Goal: Task Accomplishment & Management: Manage account settings

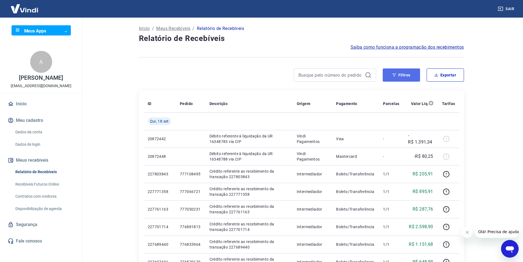
click at [399, 74] on button "Filtros" at bounding box center [401, 74] width 37 height 13
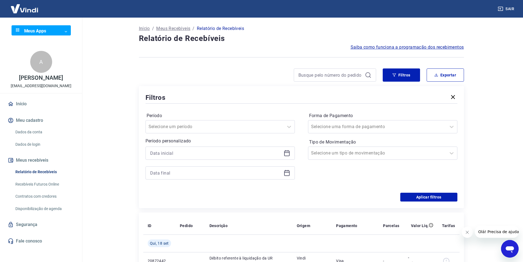
click at [288, 155] on icon at bounding box center [287, 153] width 7 height 7
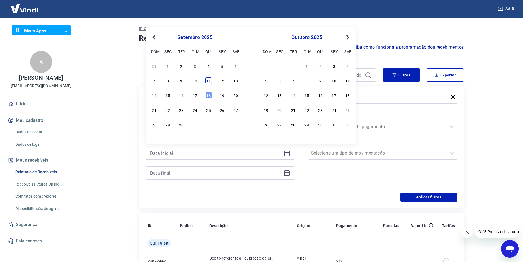
click at [209, 82] on div "11" at bounding box center [208, 80] width 7 height 7
type input "[DATE]"
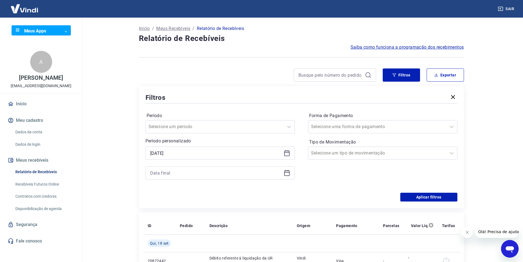
click at [288, 174] on icon at bounding box center [287, 172] width 7 height 7
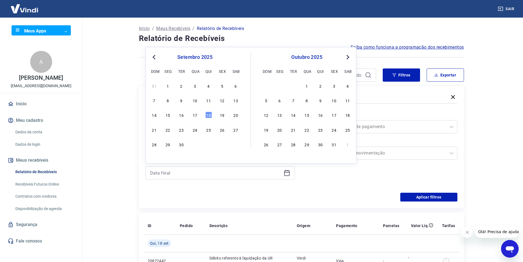
click at [212, 102] on div "7 8 9 10 11 12 13" at bounding box center [194, 100] width 89 height 8
click at [210, 101] on div "11" at bounding box center [208, 100] width 7 height 7
type input "[DATE]"
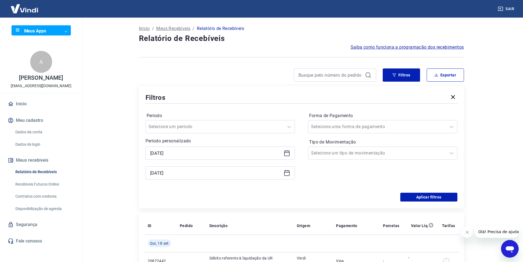
click at [354, 185] on div "Forma de Pagamento Selecione uma forma de pagamento Tipo de Movimentação Seleci…" at bounding box center [382, 148] width 149 height 75
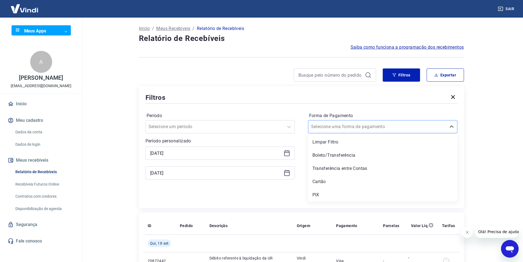
click at [412, 129] on div at bounding box center [377, 127] width 132 height 8
click at [367, 155] on div "Boleto/Transferência" at bounding box center [382, 155] width 149 height 11
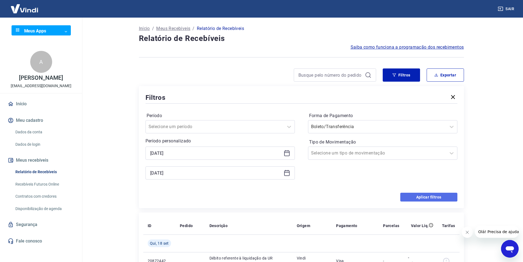
click at [411, 194] on button "Aplicar filtros" at bounding box center [428, 196] width 57 height 9
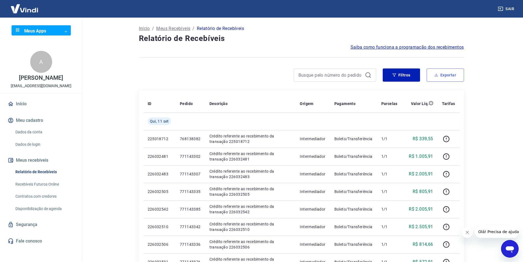
click at [440, 76] on button "Exportar" at bounding box center [445, 74] width 37 height 13
type input "[DATE]"
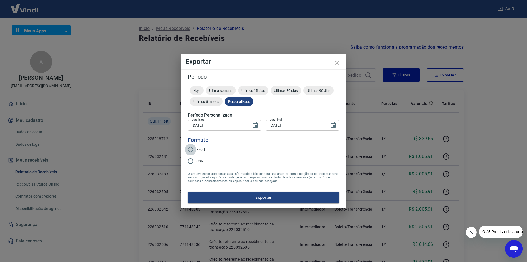
click at [193, 145] on input "Excel" at bounding box center [191, 150] width 12 height 12
radio input "true"
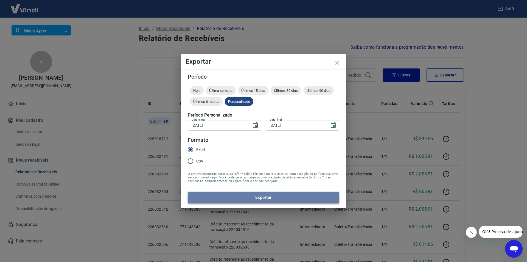
click at [251, 195] on button "Exportar" at bounding box center [264, 197] width 152 height 12
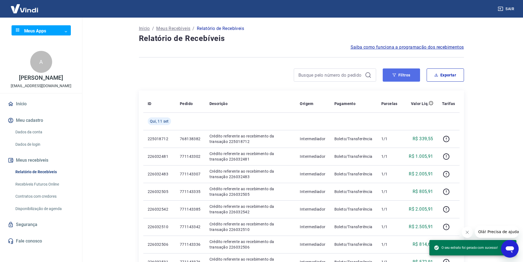
click at [403, 74] on button "Filtros" at bounding box center [401, 74] width 37 height 13
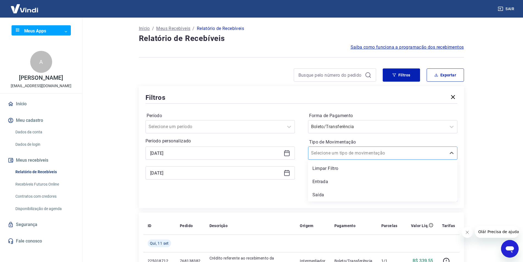
click at [349, 152] on input "Tipo de Movimentação" at bounding box center [338, 153] width 55 height 7
click at [285, 156] on icon at bounding box center [286, 152] width 5 height 5
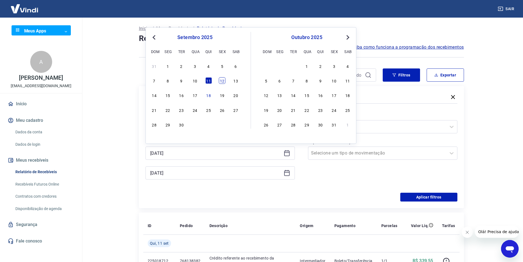
click at [223, 82] on div "12" at bounding box center [222, 80] width 7 height 7
type input "[DATE]"
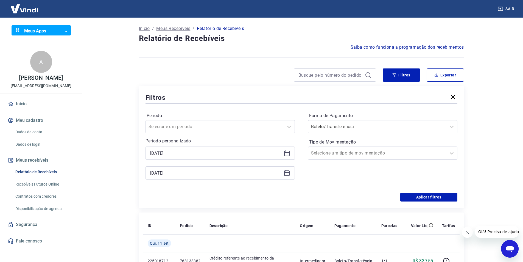
click at [287, 173] on icon at bounding box center [287, 172] width 7 height 7
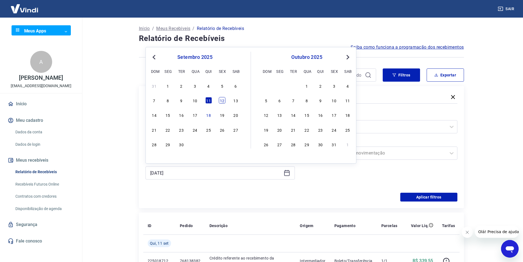
click at [223, 100] on div "12" at bounding box center [222, 100] width 7 height 7
type input "[DATE]"
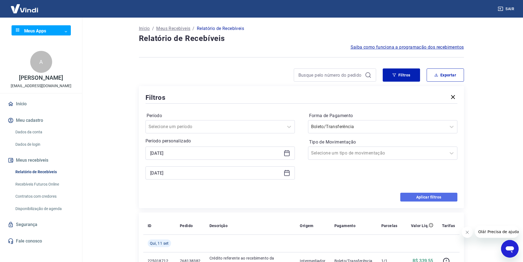
click at [414, 199] on button "Aplicar filtros" at bounding box center [428, 196] width 57 height 9
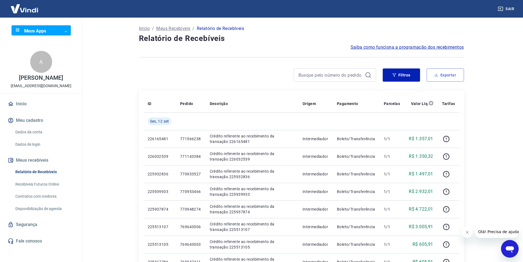
click at [437, 74] on icon "button" at bounding box center [436, 75] width 4 height 4
type input "[DATE]"
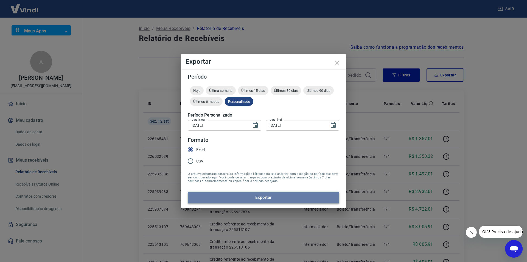
click at [284, 198] on button "Exportar" at bounding box center [264, 197] width 152 height 12
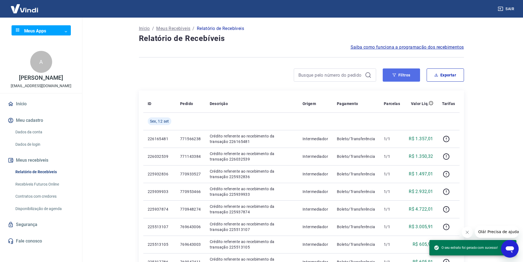
click at [394, 71] on button "Filtros" at bounding box center [401, 74] width 37 height 13
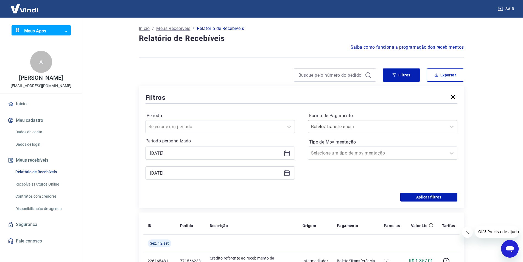
click at [370, 123] on div at bounding box center [377, 127] width 132 height 8
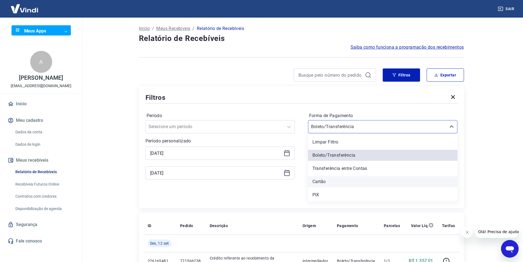
click at [331, 181] on div "Cartão" at bounding box center [382, 181] width 149 height 11
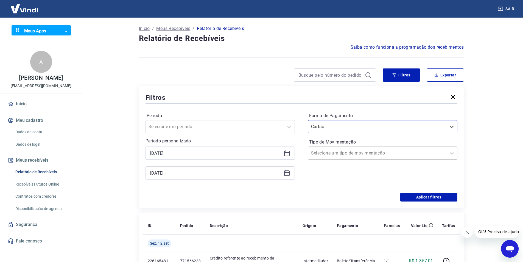
scroll to position [55, 0]
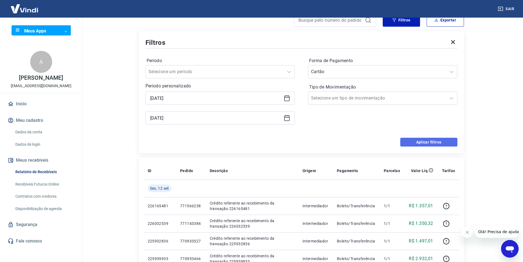
click at [419, 143] on button "Aplicar filtros" at bounding box center [428, 142] width 57 height 9
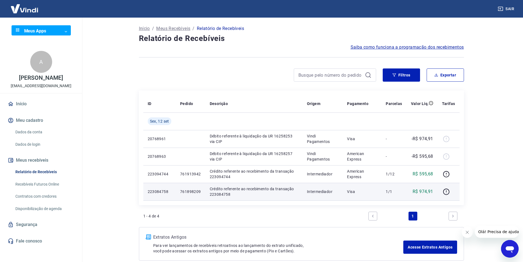
scroll to position [29, 0]
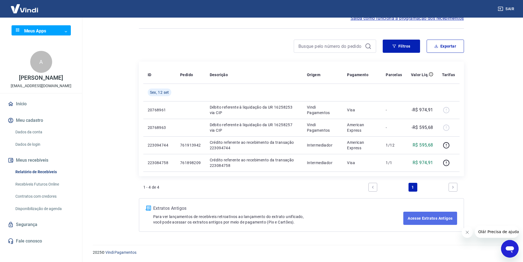
click at [420, 218] on link "Acesse Extratos Antigos" at bounding box center [430, 217] width 54 height 13
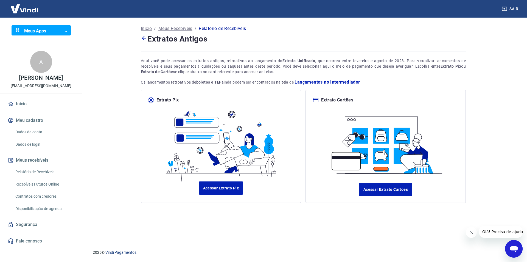
click at [139, 38] on div "Início / Meus Recebíveis / Relatório de Recebíveis Extratos Antigos Aqui você p…" at bounding box center [303, 128] width 338 height 220
click at [145, 38] on icon at bounding box center [144, 38] width 7 height 7
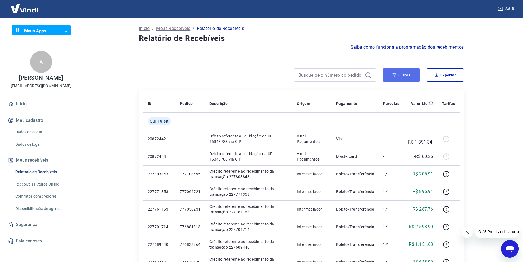
click at [395, 77] on button "Filtros" at bounding box center [401, 74] width 37 height 13
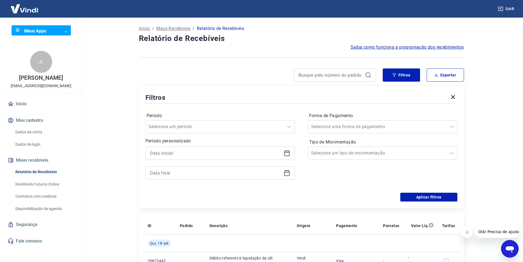
click at [288, 154] on icon at bounding box center [287, 153] width 7 height 7
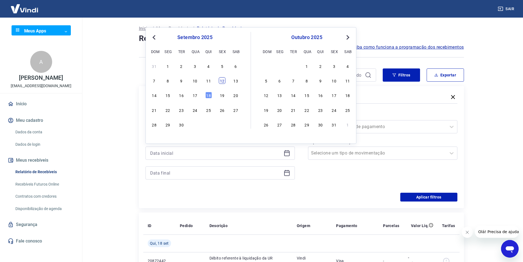
click at [222, 82] on div "12" at bounding box center [222, 80] width 7 height 7
type input "[DATE]"
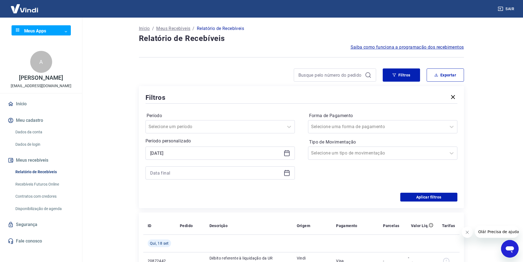
click at [288, 174] on icon at bounding box center [287, 172] width 7 height 7
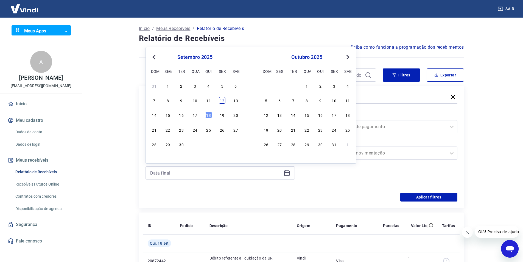
click at [224, 97] on div "12" at bounding box center [222, 100] width 7 height 7
type input "[DATE]"
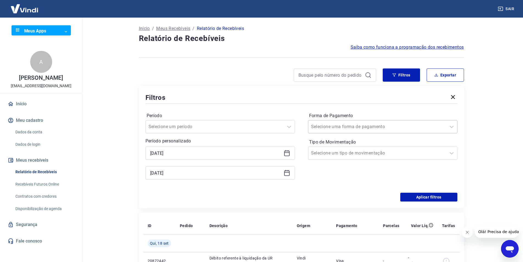
click at [408, 128] on div at bounding box center [377, 127] width 132 height 8
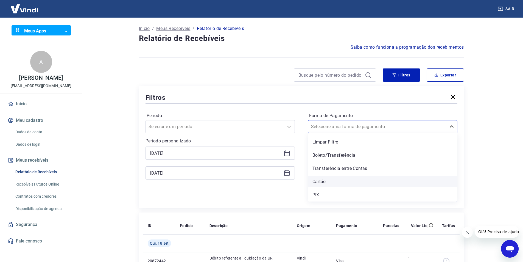
click at [338, 180] on div "Cartão" at bounding box center [382, 181] width 149 height 11
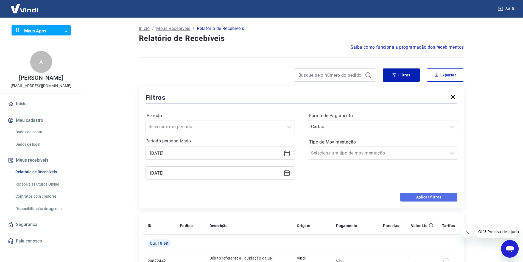
click at [434, 197] on button "Aplicar filtros" at bounding box center [428, 196] width 57 height 9
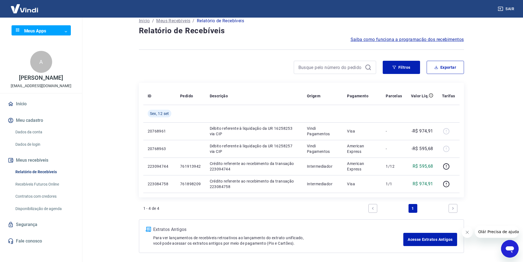
scroll to position [17, 0]
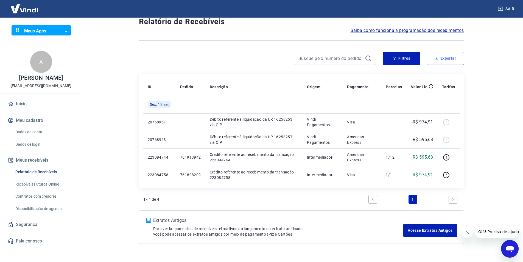
click at [447, 58] on button "Exportar" at bounding box center [445, 58] width 37 height 13
type input "[DATE]"
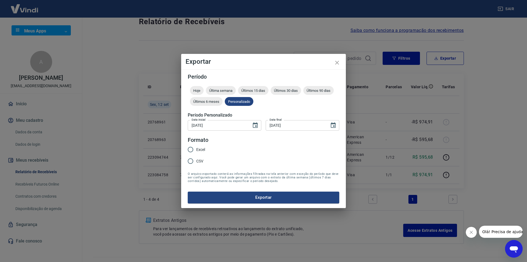
click at [194, 150] on input "Excel" at bounding box center [191, 150] width 12 height 12
radio input "true"
click at [235, 196] on button "Exportar" at bounding box center [264, 197] width 152 height 12
